Goal: Task Accomplishment & Management: Manage account settings

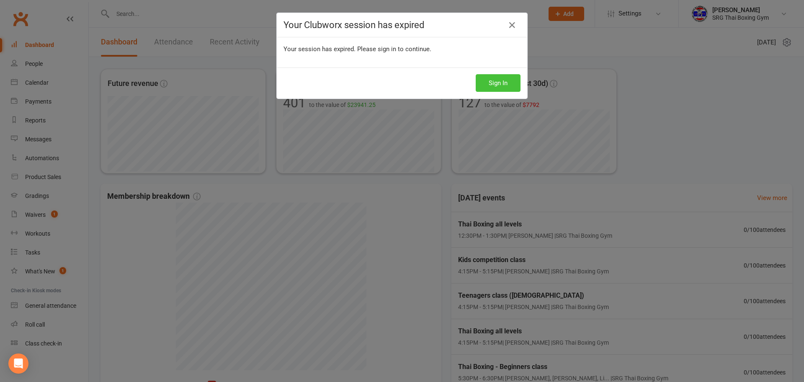
click at [496, 82] on button "Sign In" at bounding box center [498, 83] width 45 height 18
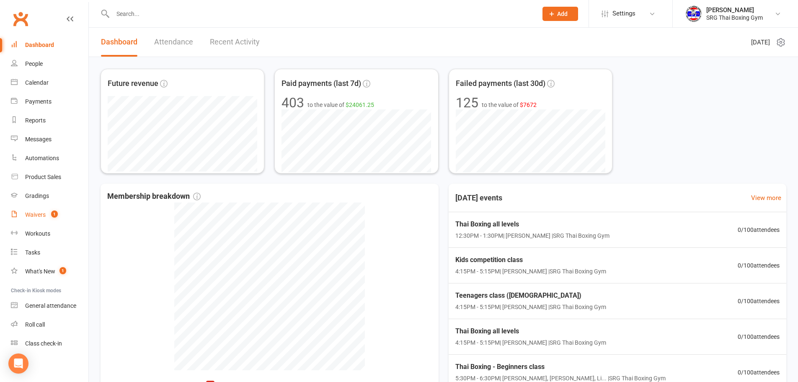
click at [34, 217] on div "Waivers" at bounding box center [35, 214] width 21 height 7
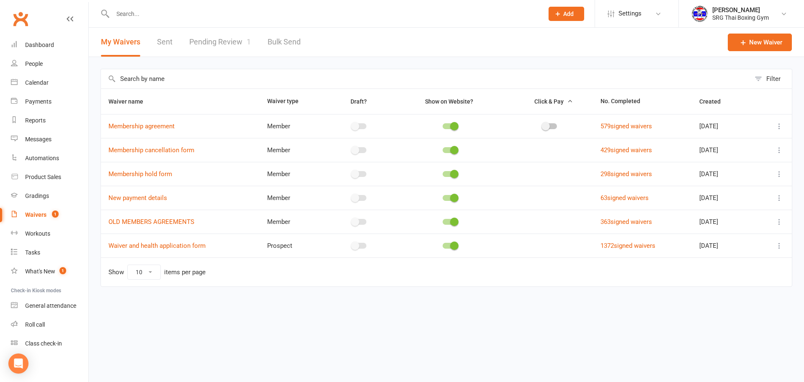
click at [232, 45] on link "Pending Review 1" at bounding box center [220, 42] width 62 height 29
select select "100"
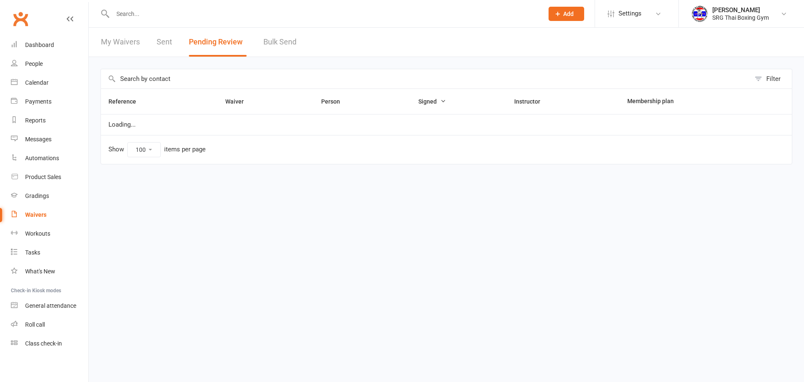
select select "100"
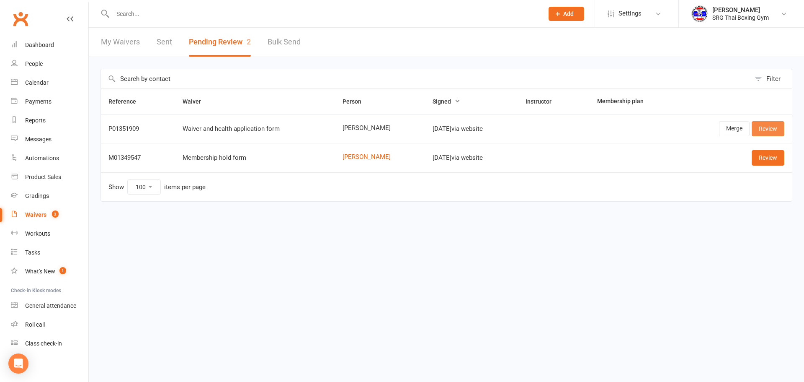
click at [778, 129] on link "Review" at bounding box center [768, 128] width 33 height 15
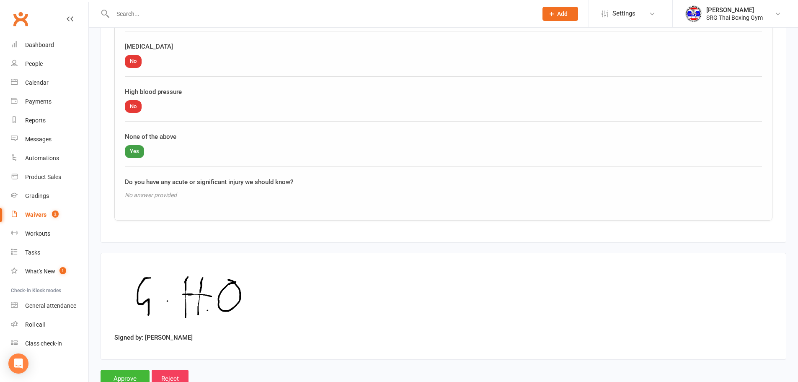
scroll to position [1062, 0]
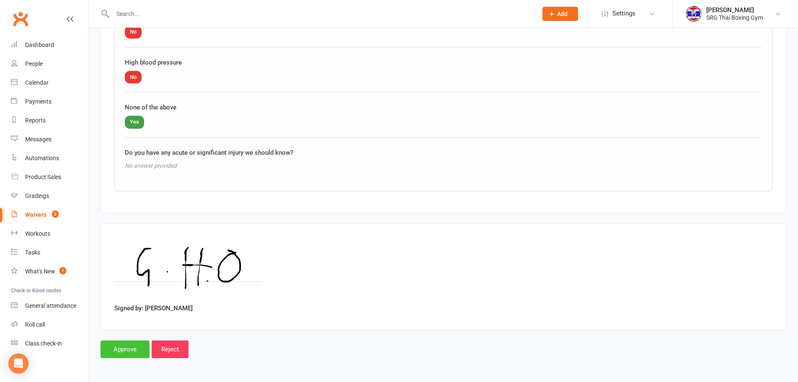
click at [126, 349] on input "Approve" at bounding box center [125, 349] width 49 height 18
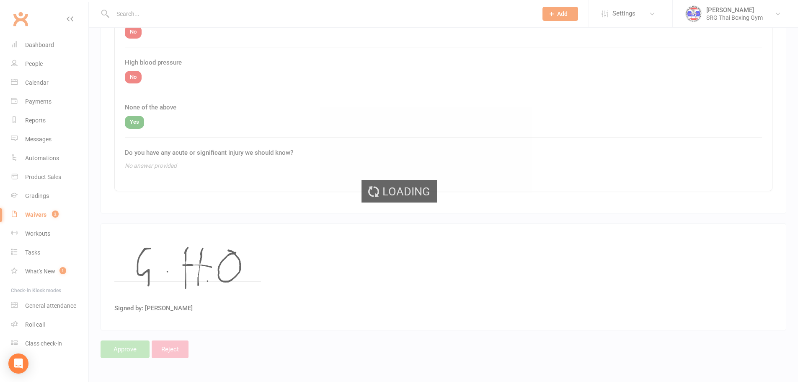
select select "100"
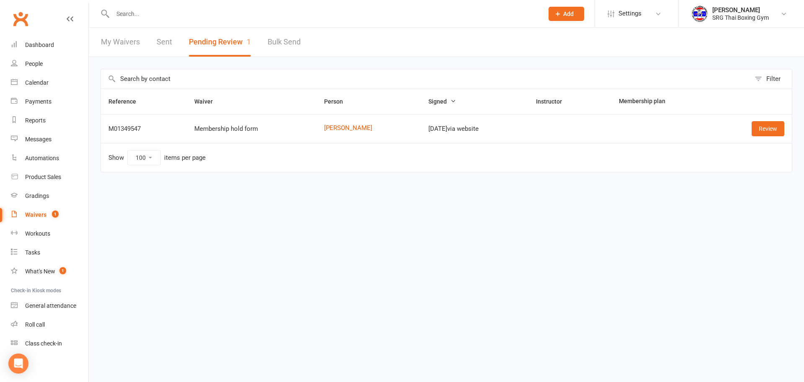
click at [237, 140] on td "Membership hold form" at bounding box center [252, 128] width 130 height 29
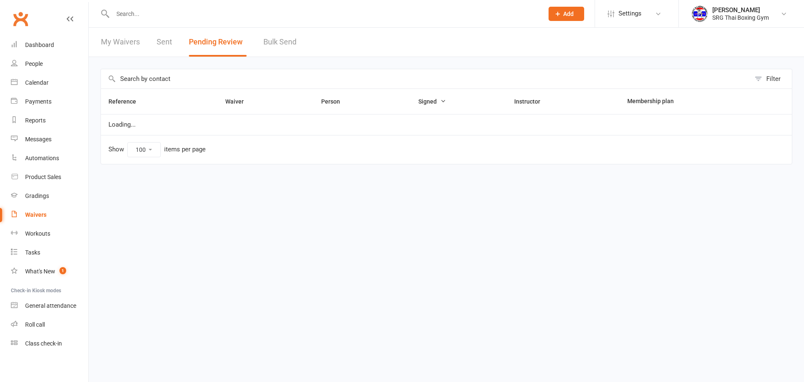
select select "100"
